Goal: Task Accomplishment & Management: Complete application form

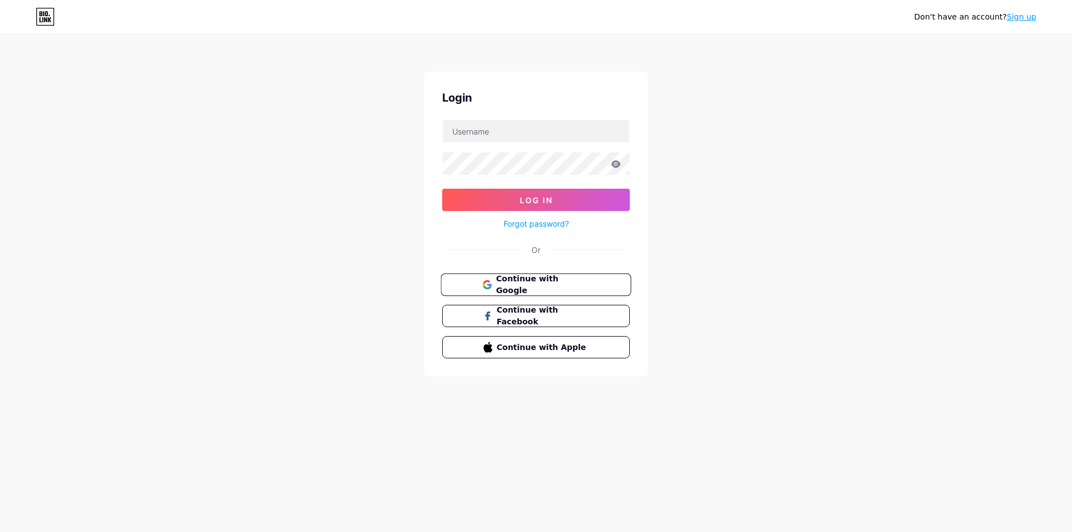
click at [536, 284] on span "Continue with Google" at bounding box center [542, 285] width 93 height 24
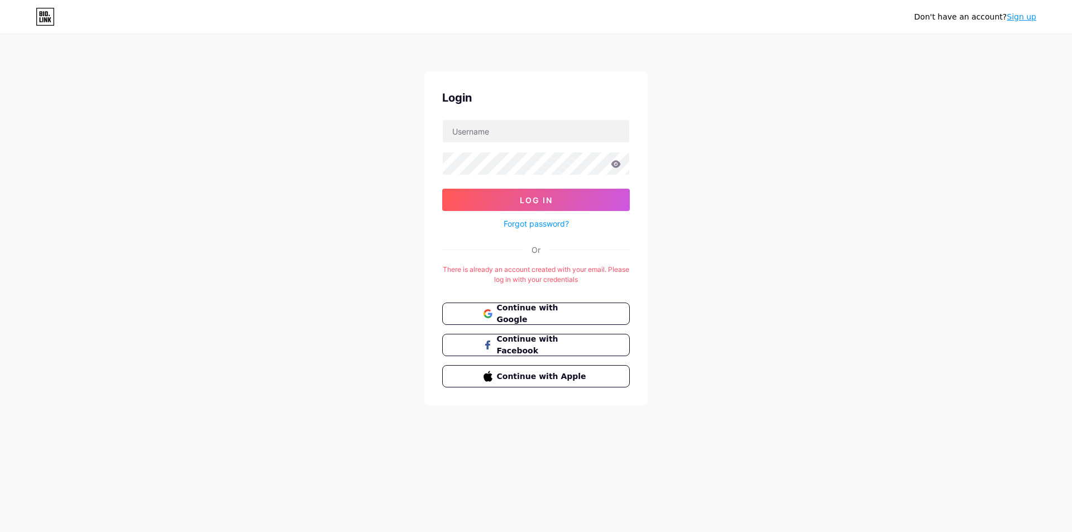
click at [553, 275] on div "There is already an account created with your email. Please log in with your cr…" at bounding box center [536, 275] width 188 height 20
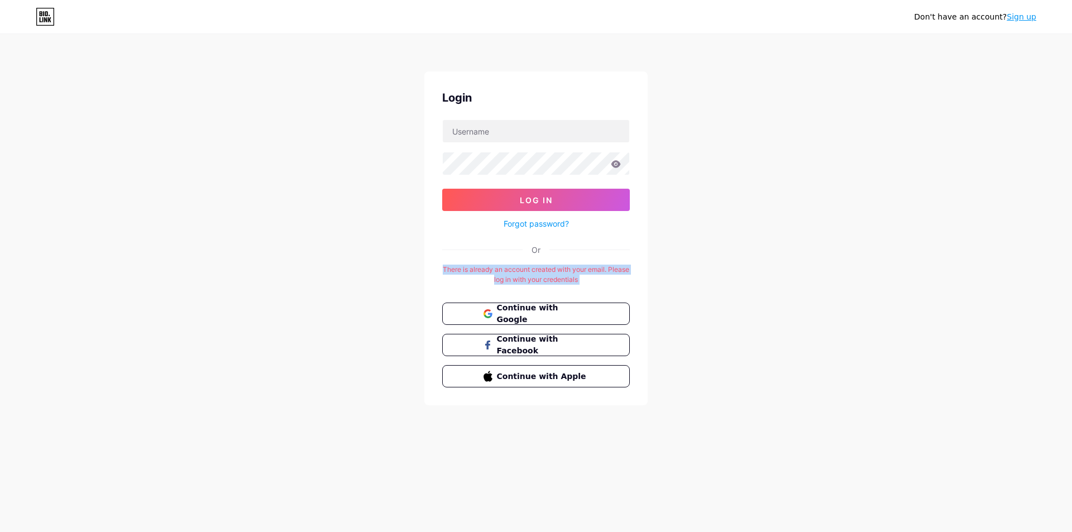
click at [553, 275] on div "There is already an account created with your email. Please log in with your cr…" at bounding box center [536, 275] width 188 height 20
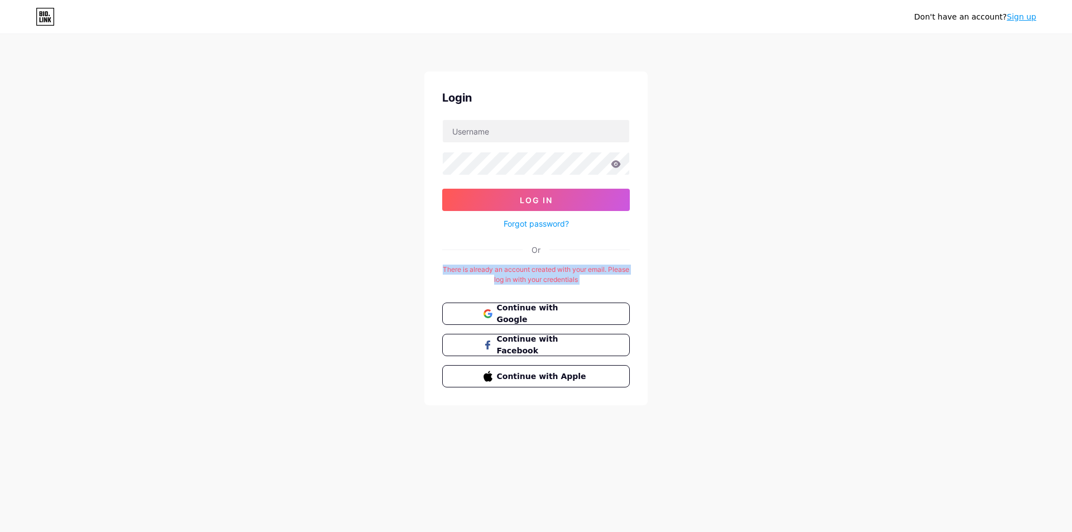
click at [553, 275] on div "There is already an account created with your email. Please log in with your cr…" at bounding box center [536, 275] width 188 height 20
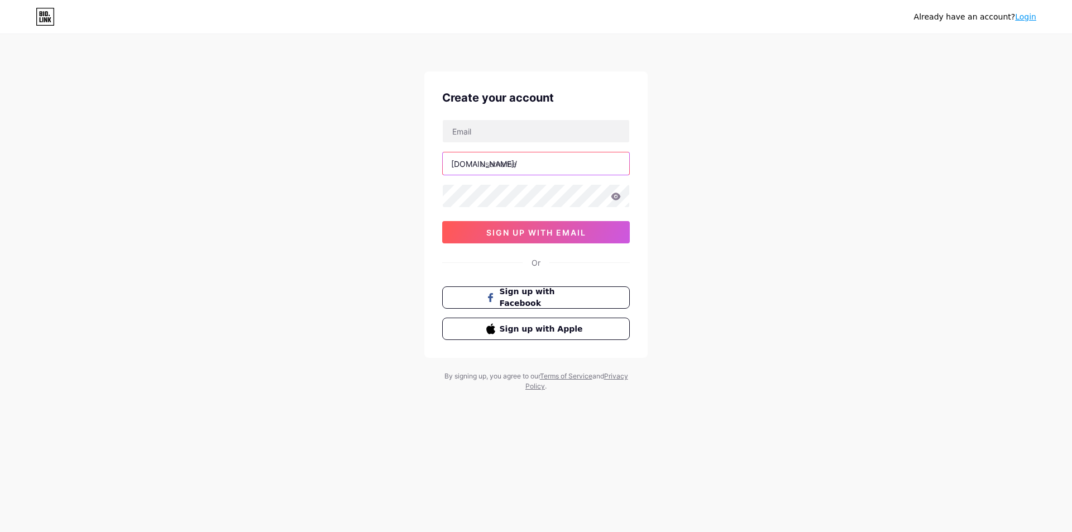
click at [542, 169] on input "text" at bounding box center [536, 163] width 186 height 22
click at [542, 131] on input "text" at bounding box center [536, 131] width 186 height 22
click at [798, 177] on div "Already have an account? Login Create your account bio.link/ 0cAFcWeA7NFbyKYRzX…" at bounding box center [536, 213] width 1072 height 427
click at [557, 133] on input "text" at bounding box center [536, 131] width 186 height 22
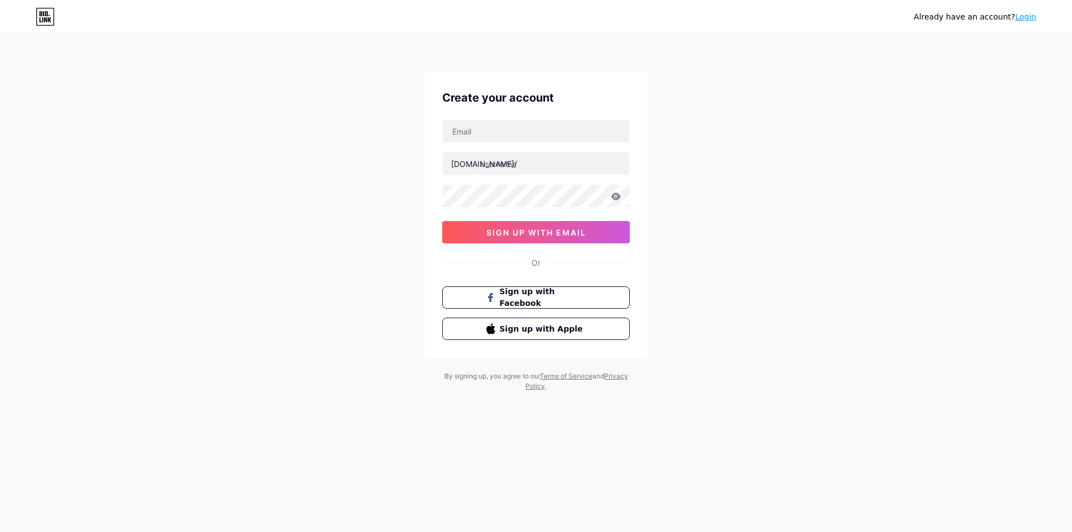
drag, startPoint x: 842, startPoint y: 136, endPoint x: 605, endPoint y: 132, distance: 237.3
click at [833, 137] on div "Already have an account? Login Create your account bio.link/ 0cAFcWeA7NFbyKYRzX…" at bounding box center [536, 213] width 1072 height 427
click at [593, 136] on input "text" at bounding box center [536, 131] width 186 height 22
type input "babyhihi1568@gmail.com"
click at [536, 166] on input "text" at bounding box center [536, 163] width 186 height 22
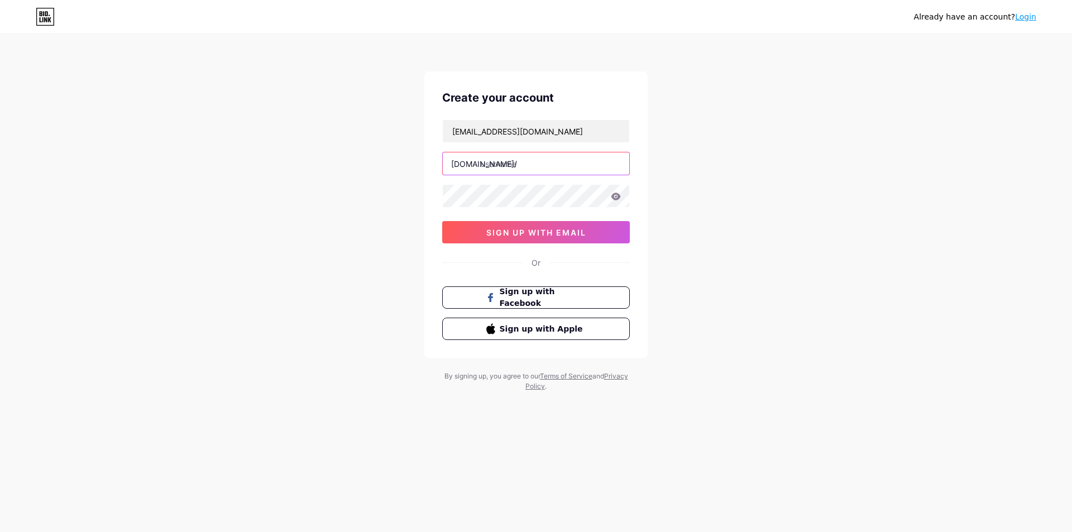
click at [549, 169] on input "text" at bounding box center [536, 163] width 186 height 22
click at [531, 160] on input "text" at bounding box center [536, 163] width 186 height 22
click at [872, 181] on div "Already have an account? Login Create your account babyhihi1568@gmail.com bio.l…" at bounding box center [536, 213] width 1072 height 427
